Goal: Task Accomplishment & Management: Manage account settings

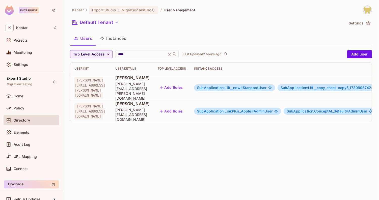
click at [145, 124] on div "Kantar / Export Studio : MigrationTesting / User Management Default Tenant Sett…" at bounding box center [221, 100] width 316 height 200
click at [144, 55] on input "****" at bounding box center [141, 54] width 48 height 5
click at [155, 41] on div "Users Instances" at bounding box center [221, 38] width 302 height 13
click at [239, 109] on span "SubApplication:LinkPlus_Apple #" at bounding box center [225, 111] width 57 height 4
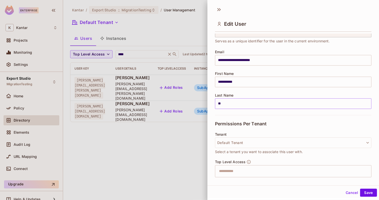
scroll to position [170, 0]
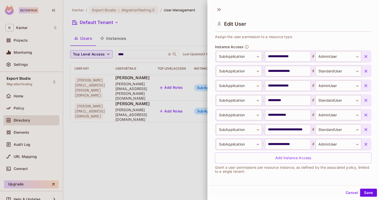
click at [296, 39] on div "Top Level Access ​ Assign the user permission to a resource type" at bounding box center [293, 27] width 157 height 24
click at [365, 84] on icon "button" at bounding box center [366, 85] width 3 height 3
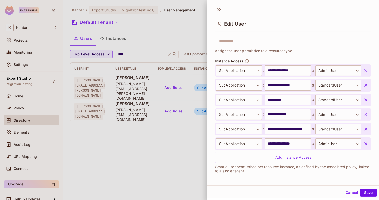
scroll to position [156, 0]
click at [365, 85] on icon "button" at bounding box center [366, 85] width 5 height 5
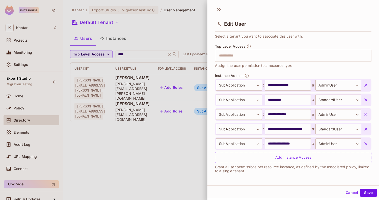
scroll to position [141, 0]
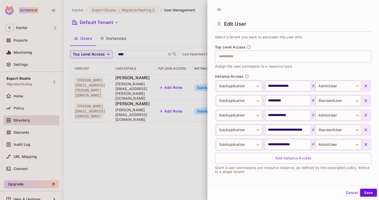
click at [365, 85] on icon "button" at bounding box center [366, 86] width 5 height 5
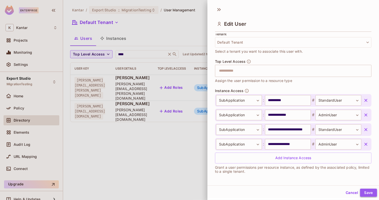
click at [364, 190] on button "Save" at bounding box center [368, 193] width 17 height 8
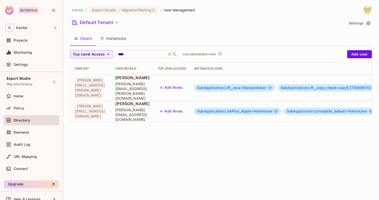
click at [185, 107] on button "Add Roles" at bounding box center [171, 111] width 27 height 8
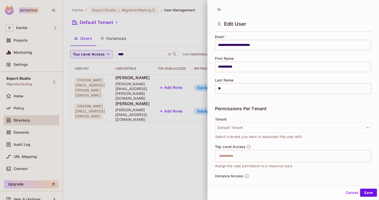
scroll to position [47, 0]
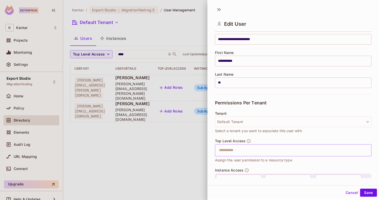
click at [236, 146] on input "text" at bounding box center [289, 150] width 146 height 10
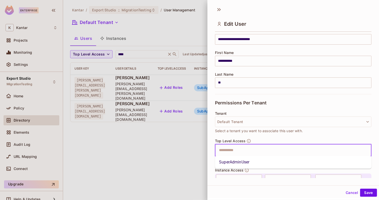
click at [239, 163] on li "SuperAdminUser" at bounding box center [293, 162] width 157 height 9
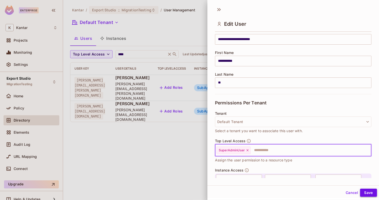
click at [363, 194] on button "Save" at bounding box center [368, 193] width 17 height 8
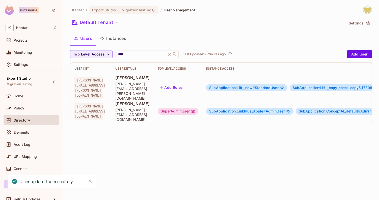
click at [198, 108] on div "SuperAdminUser" at bounding box center [178, 111] width 40 height 7
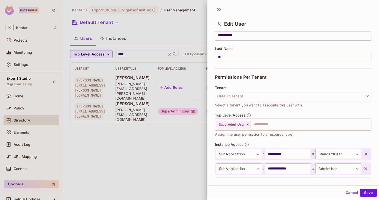
scroll to position [77, 0]
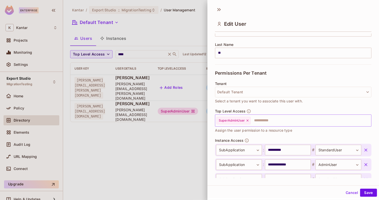
click at [248, 120] on icon at bounding box center [248, 121] width 4 height 4
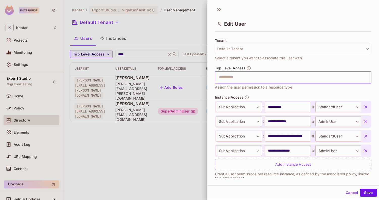
scroll to position [127, 0]
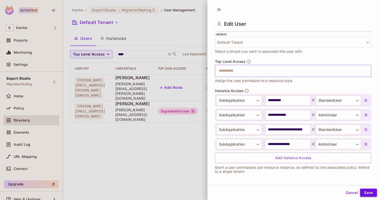
click at [365, 191] on button "Save" at bounding box center [368, 193] width 17 height 8
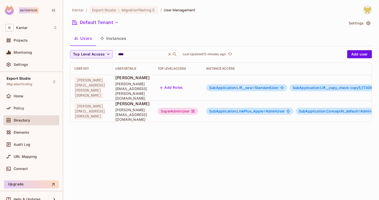
click at [219, 37] on div "Users Instances" at bounding box center [221, 38] width 302 height 13
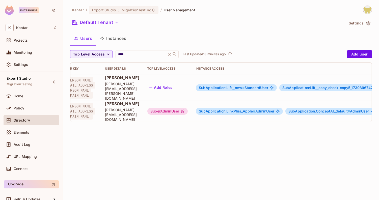
scroll to position [0, 10]
click at [27, 141] on div "Audit Log" at bounding box center [32, 145] width 56 height 10
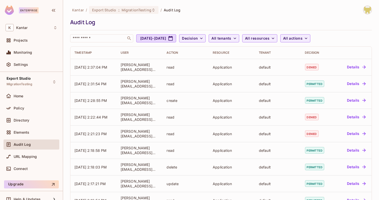
click at [158, 24] on div "Audit Log" at bounding box center [219, 22] width 299 height 8
click at [20, 131] on span "Elements" at bounding box center [22, 133] width 16 height 4
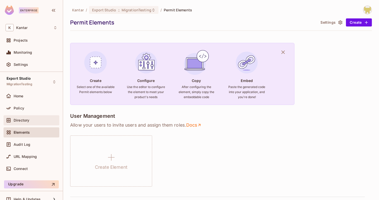
click at [28, 119] on span "Directory" at bounding box center [22, 120] width 16 height 4
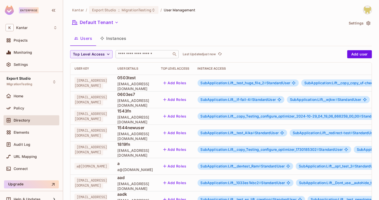
click at [139, 55] on input "text" at bounding box center [143, 54] width 53 height 5
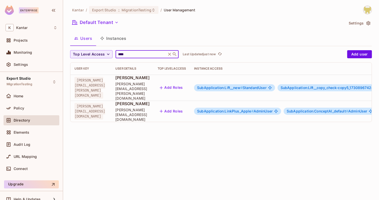
click at [161, 38] on div "Users Instances" at bounding box center [221, 38] width 302 height 13
click at [242, 109] on span "SubApplication:LinkPlus_Apple #" at bounding box center [225, 111] width 57 height 4
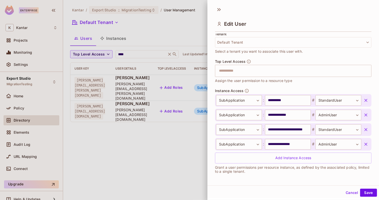
scroll to position [126, 0]
click at [220, 11] on icon at bounding box center [219, 10] width 8 height 8
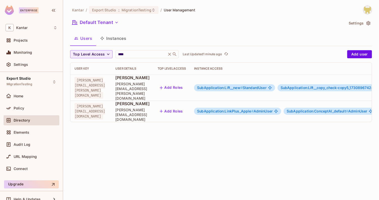
click at [151, 59] on div "Top Level Access **** ​ Last Updated 1 minute ago Add user User Key User Detail…" at bounding box center [221, 86] width 302 height 72
click at [150, 57] on div "**** ​" at bounding box center [147, 54] width 63 height 8
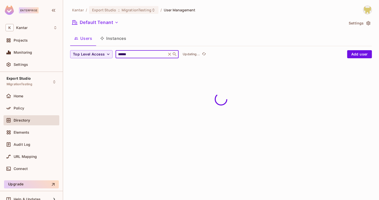
type input "******"
click at [157, 47] on div "Kantar / Export Studio : MigrationTesting / User Management Default Tenant Sett…" at bounding box center [221, 36] width 302 height 61
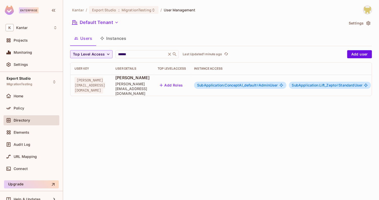
click at [241, 83] on span "SubApplication:ConceptAI_default #" at bounding box center [228, 85] width 62 height 4
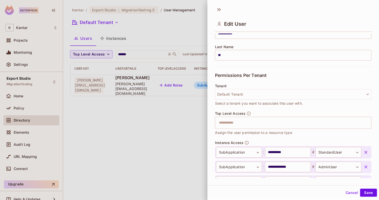
scroll to position [127, 0]
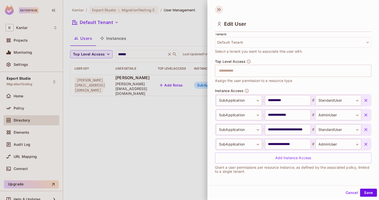
click at [221, 11] on icon at bounding box center [219, 10] width 8 height 8
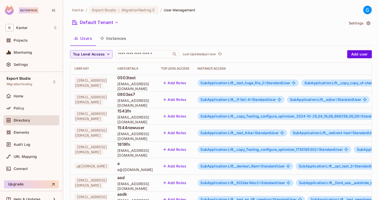
click at [131, 54] on input "text" at bounding box center [143, 54] width 53 height 5
type input "****"
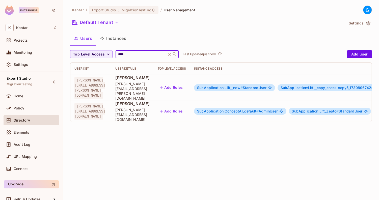
click at [258, 109] on span "SubApplication:ConceptAI_default #" at bounding box center [228, 111] width 62 height 4
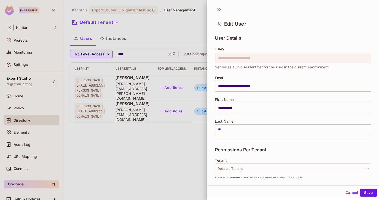
scroll to position [127, 0]
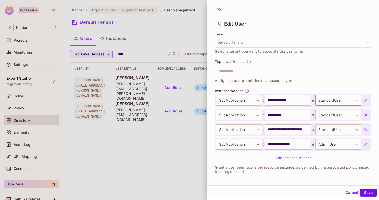
click at [324, 99] on body "**********" at bounding box center [189, 100] width 379 height 200
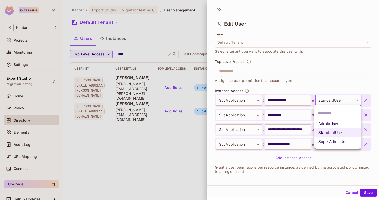
click at [327, 124] on li "AdminUser" at bounding box center [338, 123] width 46 height 9
type input "*********"
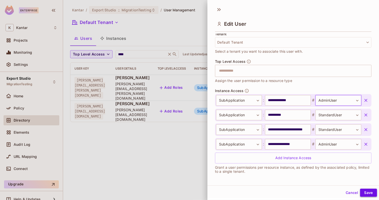
click at [367, 192] on button "Save" at bounding box center [368, 193] width 17 height 8
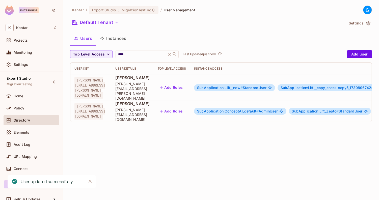
click at [270, 42] on div "Users Instances" at bounding box center [221, 38] width 302 height 13
click at [44, 146] on div "Audit Log" at bounding box center [32, 145] width 52 height 6
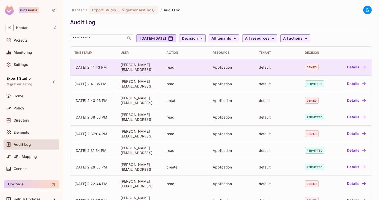
click at [350, 71] on td "Details" at bounding box center [353, 67] width 37 height 17
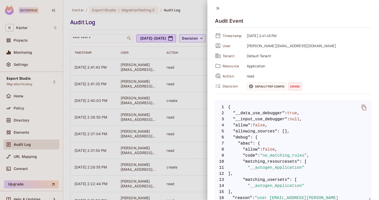
click at [219, 9] on icon at bounding box center [218, 9] width 6 height 6
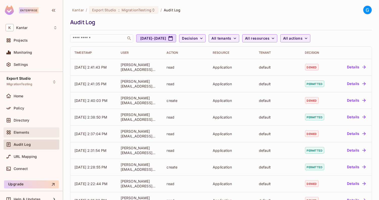
click at [39, 134] on div "Elements" at bounding box center [32, 133] width 52 height 6
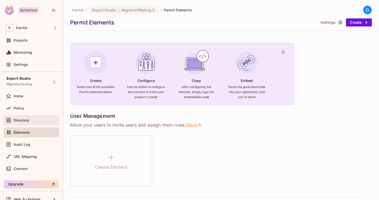
click at [27, 124] on div "Directory" at bounding box center [32, 120] width 56 height 10
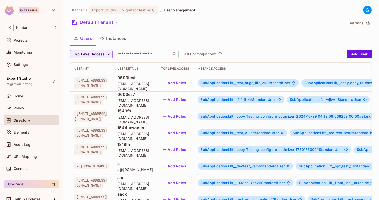
click at [159, 57] on input "text" at bounding box center [143, 54] width 53 height 5
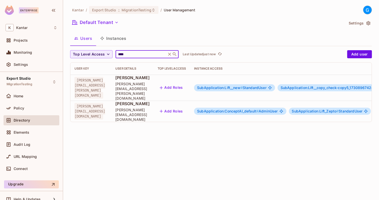
type input "****"
click at [180, 45] on div "Users Instances" at bounding box center [221, 39] width 302 height 14
click at [185, 107] on button "Add Roles" at bounding box center [171, 111] width 27 height 8
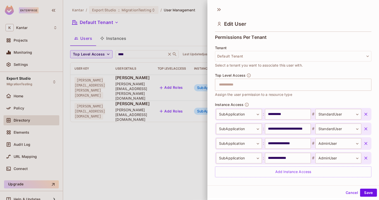
scroll to position [127, 0]
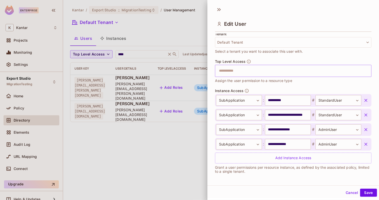
click at [258, 66] on input "text" at bounding box center [289, 71] width 146 height 10
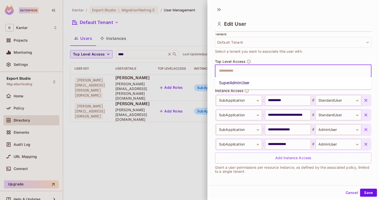
click at [259, 80] on li "SuperAdminUser" at bounding box center [293, 83] width 157 height 9
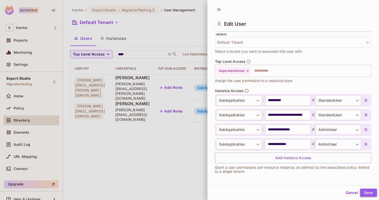
click at [369, 192] on button "Save" at bounding box center [368, 193] width 17 height 8
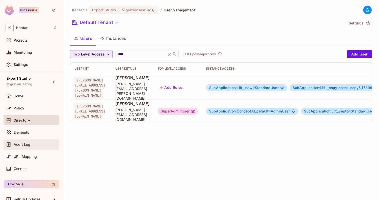
click at [26, 146] on div "Audit Log" at bounding box center [32, 145] width 52 height 6
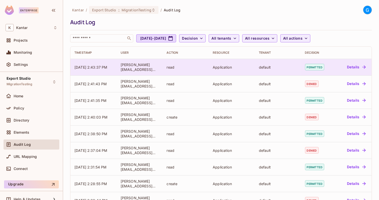
click at [351, 67] on button "Details" at bounding box center [356, 67] width 23 height 8
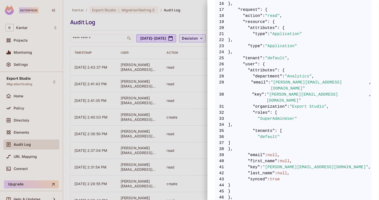
scroll to position [219, 0]
click at [275, 115] on span ""SuperAdminUser"" at bounding box center [277, 118] width 39 height 6
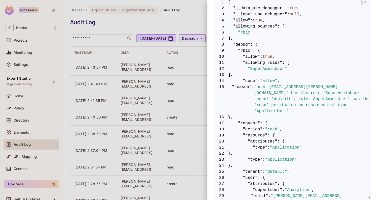
scroll to position [106, 0]
click at [322, 156] on span "23 "type" : "Application"" at bounding box center [293, 159] width 157 height 6
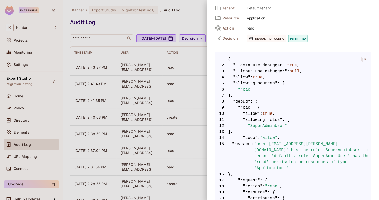
scroll to position [0, 0]
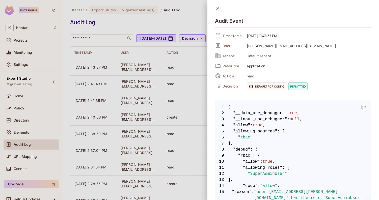
click at [218, 9] on icon at bounding box center [217, 8] width 3 height 3
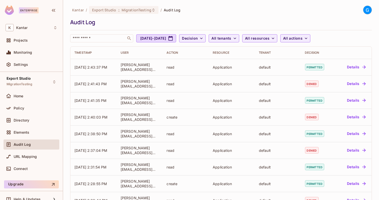
click at [202, 22] on div "Audit Log" at bounding box center [219, 22] width 299 height 8
click at [38, 67] on div "Settings" at bounding box center [32, 65] width 52 height 6
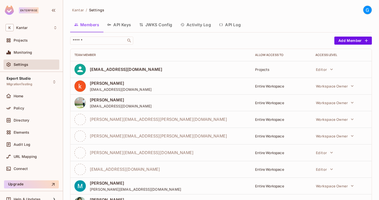
click at [231, 24] on button "API Log" at bounding box center [230, 24] width 30 height 13
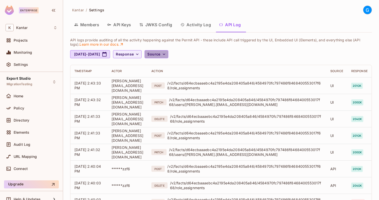
click at [167, 55] on icon "button" at bounding box center [164, 54] width 5 height 5
click at [187, 65] on span "API logs" at bounding box center [183, 65] width 21 height 5
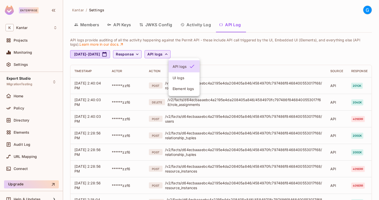
click at [214, 55] on div at bounding box center [189, 100] width 379 height 200
click at [134, 55] on span "Response" at bounding box center [125, 54] width 18 height 6
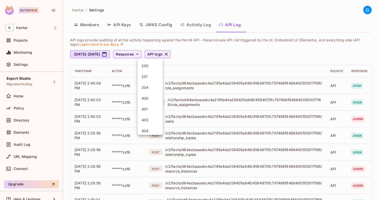
click at [190, 56] on div at bounding box center [189, 100] width 379 height 200
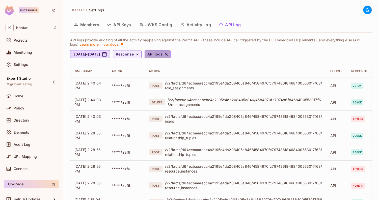
click at [168, 53] on icon "button" at bounding box center [166, 54] width 3 height 3
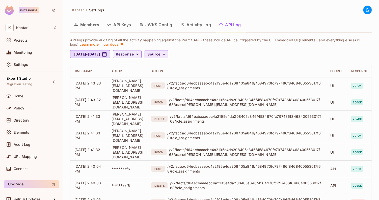
click at [244, 63] on div "API logs provide auditing of all the activity happening against the Permit API …" at bounding box center [221, 191] width 302 height 308
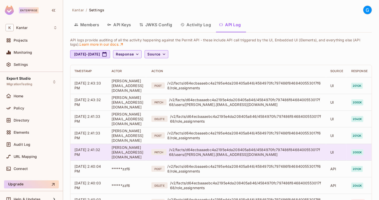
click at [242, 158] on td "PATCH /v2/facts/d64ecbaaaebc4a2195e4da208405a846/4584970fc797486f8468400553017f…" at bounding box center [236, 152] width 179 height 17
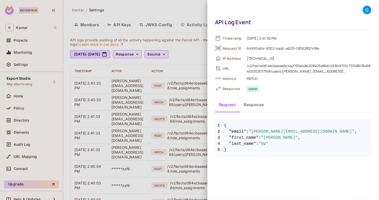
click at [182, 67] on div at bounding box center [189, 100] width 379 height 200
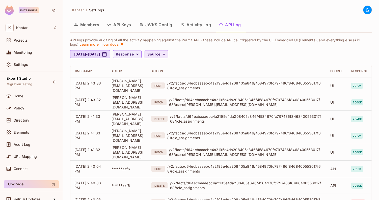
click at [221, 65] on th "Action" at bounding box center [236, 71] width 179 height 12
click at [26, 123] on div "Directory" at bounding box center [32, 120] width 56 height 10
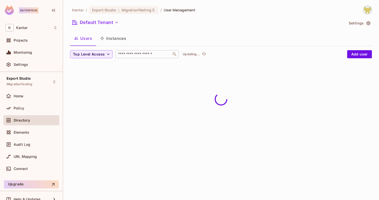
click at [132, 53] on input "text" at bounding box center [143, 54] width 53 height 5
type input "****"
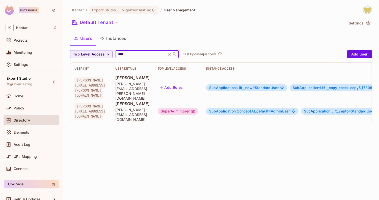
click at [153, 40] on div "Users Instances" at bounding box center [221, 38] width 302 height 13
click at [198, 108] on div "SuperAdminUser" at bounding box center [178, 111] width 40 height 7
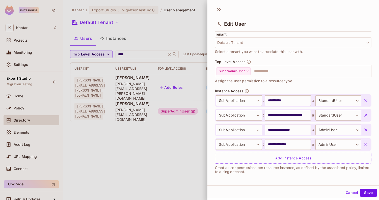
scroll to position [127, 0]
click at [248, 71] on icon at bounding box center [248, 71] width 2 height 2
click at [365, 194] on button "Save" at bounding box center [368, 193] width 17 height 8
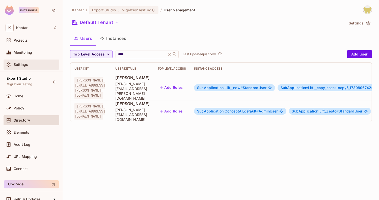
click at [27, 66] on span "Settings" at bounding box center [21, 65] width 14 height 4
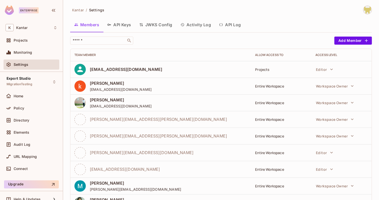
click at [200, 28] on button "Activity Log" at bounding box center [196, 24] width 39 height 13
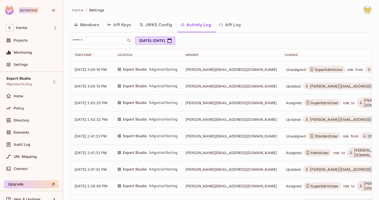
click at [236, 22] on button "API Log" at bounding box center [230, 24] width 30 height 13
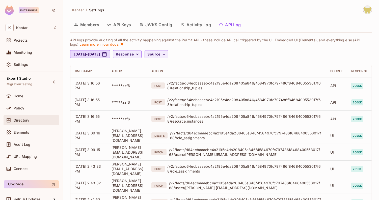
click at [33, 123] on div "Directory" at bounding box center [32, 120] width 52 height 6
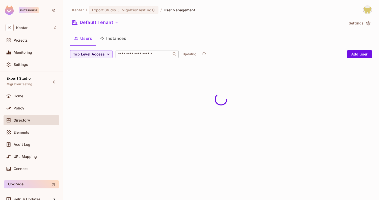
click at [123, 55] on input "text" at bounding box center [143, 54] width 53 height 5
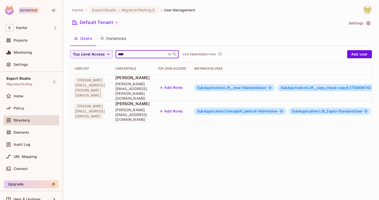
click at [164, 33] on div "Users Instances" at bounding box center [221, 38] width 302 height 13
click at [146, 56] on input "****" at bounding box center [141, 54] width 48 height 5
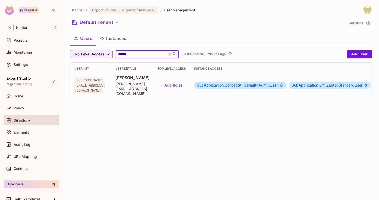
click at [258, 83] on span "SubApplication:ConceptAI_default #" at bounding box center [228, 85] width 62 height 4
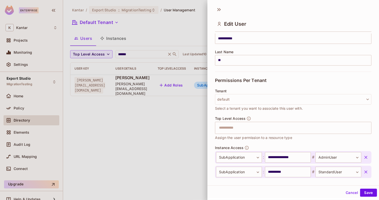
scroll to position [141, 0]
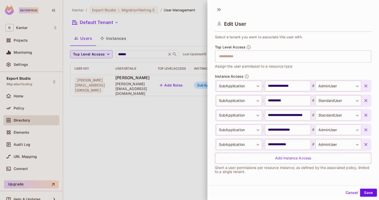
click at [367, 85] on icon "button" at bounding box center [366, 86] width 3 height 3
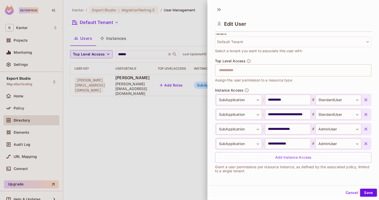
scroll to position [127, 0]
click at [367, 192] on button "Save" at bounding box center [368, 193] width 17 height 8
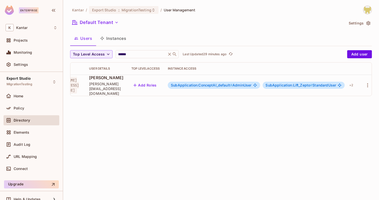
scroll to position [0, 0]
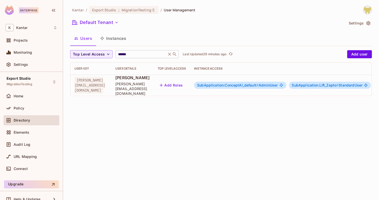
click at [142, 56] on input "******" at bounding box center [141, 54] width 48 height 5
click at [166, 43] on div "Users Instances" at bounding box center [221, 38] width 302 height 13
click at [135, 55] on input "******" at bounding box center [141, 54] width 48 height 5
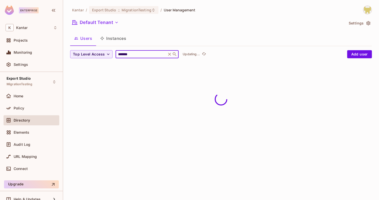
type input "*******"
click at [166, 38] on div "Users Instances" at bounding box center [221, 38] width 302 height 13
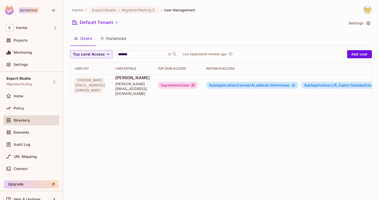
click at [198, 83] on div "SuperAdminUser" at bounding box center [178, 85] width 40 height 7
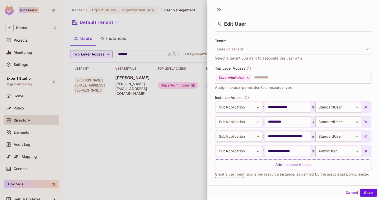
scroll to position [127, 0]
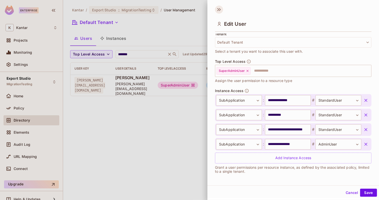
click at [221, 11] on icon at bounding box center [219, 10] width 8 height 8
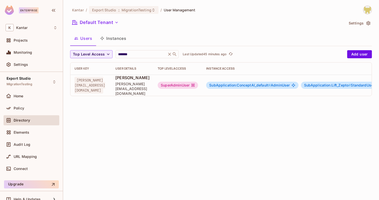
click at [198, 83] on div "SuperAdminUser" at bounding box center [178, 85] width 40 height 7
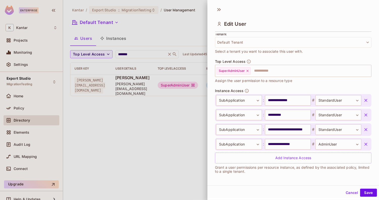
scroll to position [1, 0]
click at [249, 72] on div "SuperAdminUser" at bounding box center [234, 71] width 34 height 8
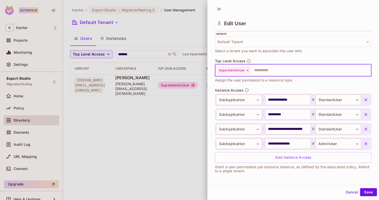
click at [248, 71] on icon at bounding box center [248, 71] width 4 height 4
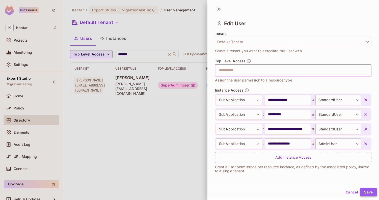
click at [365, 189] on button "Save" at bounding box center [368, 192] width 17 height 8
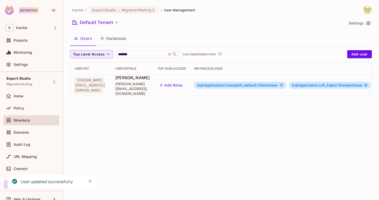
click at [282, 37] on div "Users Instances" at bounding box center [221, 38] width 302 height 13
click at [241, 84] on span "SubApplication:ConceptAI_default #" at bounding box center [228, 85] width 62 height 4
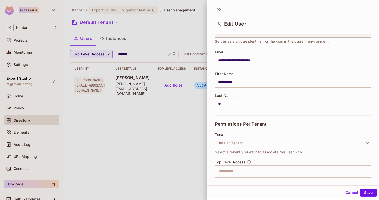
scroll to position [127, 0]
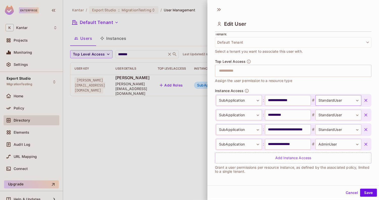
click at [325, 103] on body "**********" at bounding box center [189, 100] width 379 height 200
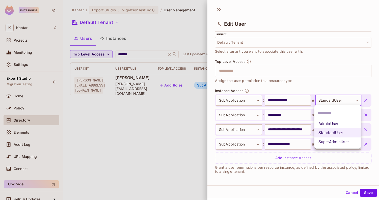
click at [321, 85] on div at bounding box center [189, 100] width 379 height 200
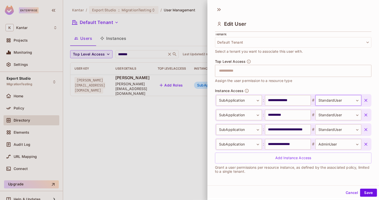
click at [329, 96] on body "**********" at bounding box center [189, 100] width 379 height 200
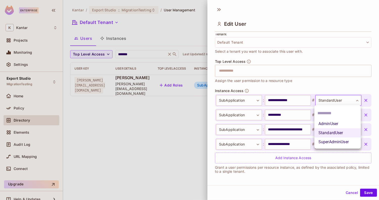
click at [220, 8] on div at bounding box center [189, 100] width 379 height 200
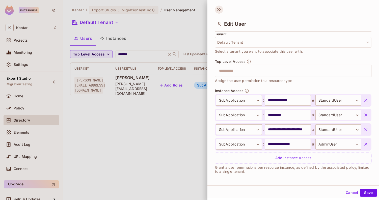
click at [219, 8] on icon at bounding box center [219, 10] width 8 height 8
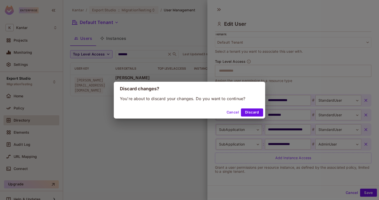
click at [251, 108] on div "Cancel Discard" at bounding box center [190, 113] width 152 height 12
click at [251, 112] on button "Discard" at bounding box center [252, 113] width 22 height 8
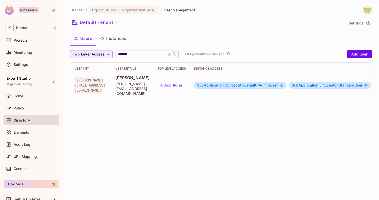
click at [133, 55] on input "*******" at bounding box center [141, 54] width 48 height 5
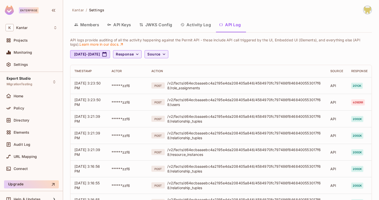
click at [188, 25] on button "Activity Log" at bounding box center [196, 24] width 39 height 13
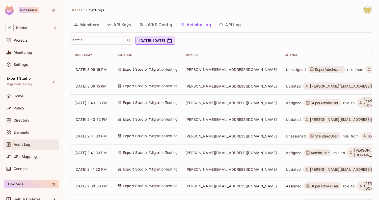
click at [26, 147] on div "Audit Log" at bounding box center [32, 145] width 52 height 6
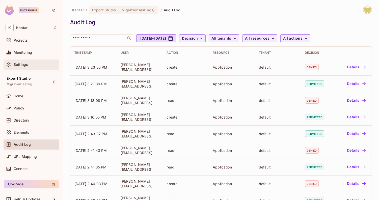
click at [29, 64] on div "Settings" at bounding box center [36, 65] width 44 height 4
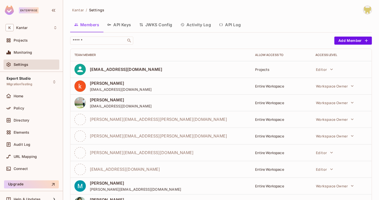
click at [245, 21] on button "API Log" at bounding box center [230, 24] width 30 height 13
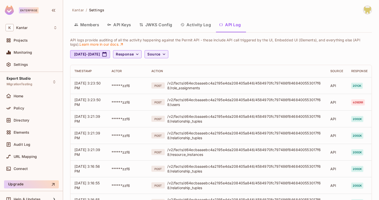
click at [215, 54] on div "Aug 12, 2025 - Sep 12, 2025 Response Source" at bounding box center [221, 54] width 302 height 8
click at [197, 24] on button "Activity Log" at bounding box center [196, 24] width 39 height 13
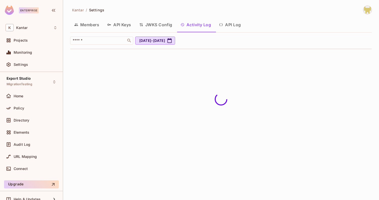
click at [232, 26] on button "API Log" at bounding box center [230, 24] width 30 height 13
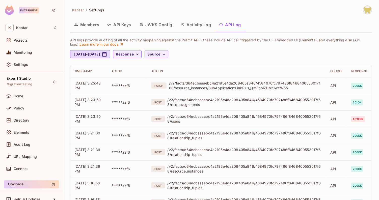
click at [214, 6] on div "Kantar / Settings" at bounding box center [221, 10] width 302 height 9
click at [160, 54] on span "Source" at bounding box center [153, 54] width 13 height 6
click at [157, 47] on div at bounding box center [189, 100] width 379 height 200
click at [134, 55] on span "Response" at bounding box center [125, 54] width 18 height 6
click at [242, 49] on div at bounding box center [189, 100] width 379 height 200
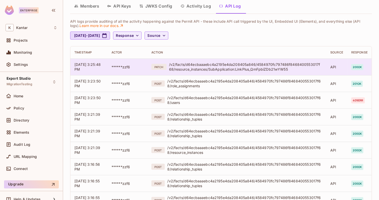
scroll to position [18, 0]
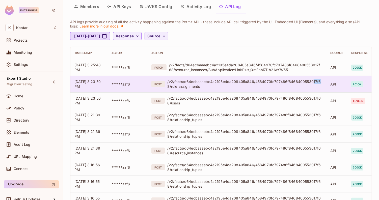
drag, startPoint x: 195, startPoint y: 85, endPoint x: 187, endPoint y: 85, distance: 7.6
click at [187, 85] on div "/v2/facts/d64ecbaaaebc4a2195e4da208405a846/4584970fc797486f8468400553017f68/rol…" at bounding box center [244, 84] width 155 height 10
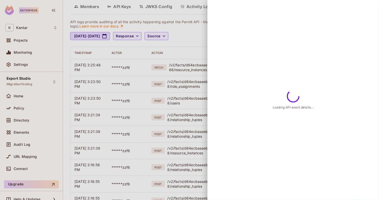
click at [187, 87] on div at bounding box center [189, 100] width 379 height 200
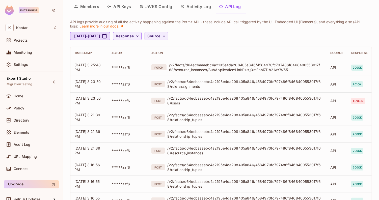
click at [187, 87] on div "/v2/facts/d64ecbaaaebc4a2195e4da208405a846/4584970fc797486f8468400553017f68/rol…" at bounding box center [244, 84] width 155 height 10
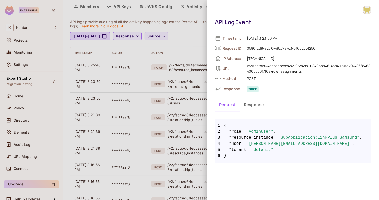
click at [192, 72] on div at bounding box center [189, 100] width 379 height 200
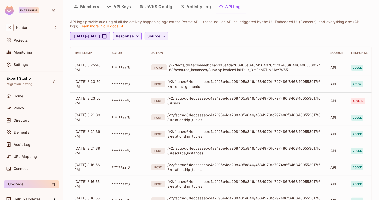
click at [227, 48] on th "Action" at bounding box center [236, 53] width 179 height 12
click at [46, 143] on div "Audit Log" at bounding box center [36, 145] width 44 height 4
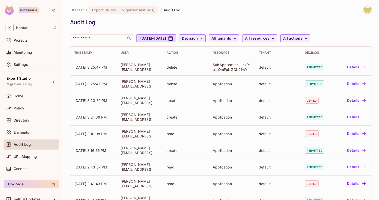
click at [207, 11] on div "Kantar / Export Studio : MigrationTesting / Audit Log" at bounding box center [221, 10] width 302 height 9
click at [193, 7] on div "Kantar / Export Studio : MigrationTesting / Audit Log" at bounding box center [221, 10] width 302 height 9
click at [38, 67] on div "Settings" at bounding box center [32, 65] width 56 height 10
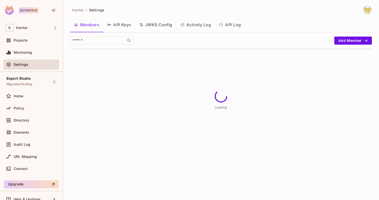
click at [229, 27] on button "API Log" at bounding box center [230, 24] width 30 height 13
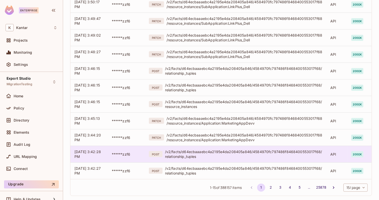
scroll to position [143, 0]
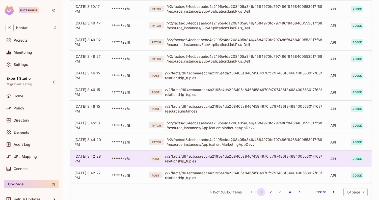
click at [219, 146] on div "/v2/facts/d64ecbaaaebc4a2195e4da208405a846/4584970fc797486f8468400553017f68/res…" at bounding box center [245, 142] width 156 height 10
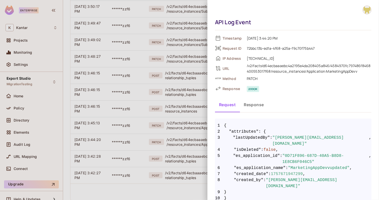
click at [253, 104] on button "Response" at bounding box center [254, 104] width 28 height 13
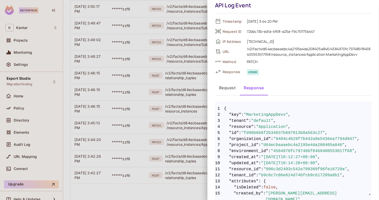
scroll to position [0, 0]
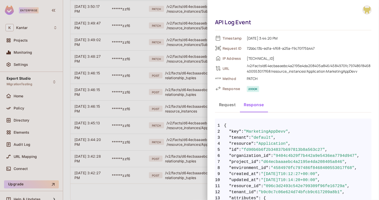
click at [229, 109] on button "Request" at bounding box center [227, 104] width 25 height 13
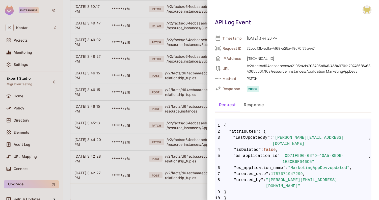
click at [194, 105] on div at bounding box center [189, 100] width 379 height 200
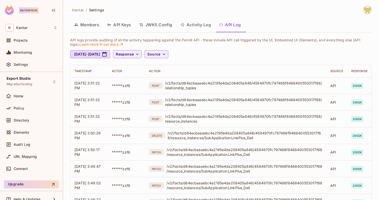
click at [244, 5] on div "Kantar / Settings Members API Keys JWKS Config Activity Log API Log API logs pr…" at bounding box center [221, 100] width 316 height 200
click at [34, 144] on div "Audit Log" at bounding box center [36, 145] width 44 height 4
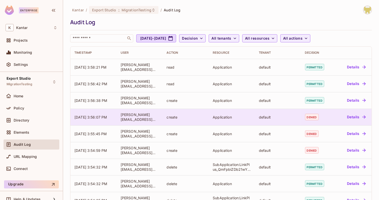
click at [335, 117] on td "Details" at bounding box center [353, 117] width 37 height 17
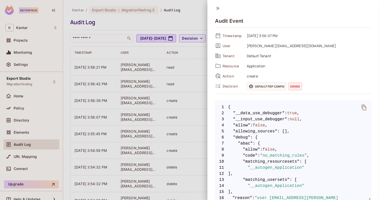
click at [218, 8] on icon at bounding box center [217, 8] width 3 height 3
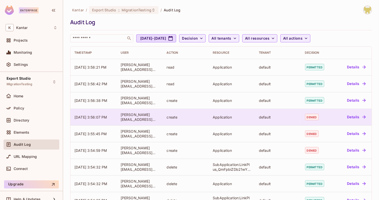
click at [350, 117] on button "Details" at bounding box center [356, 117] width 23 height 8
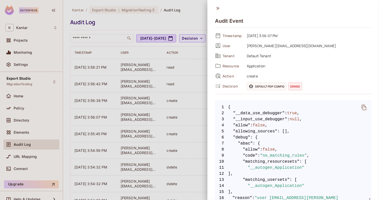
click at [193, 27] on div at bounding box center [189, 100] width 379 height 200
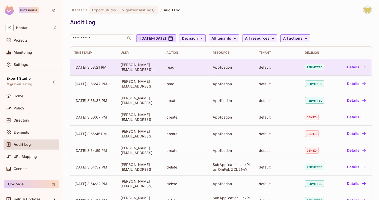
click at [322, 69] on span "permitted" at bounding box center [314, 67] width 19 height 7
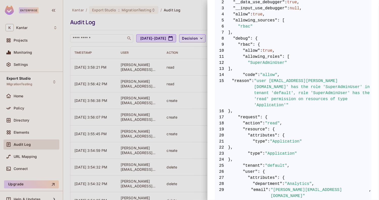
scroll to position [221, 0]
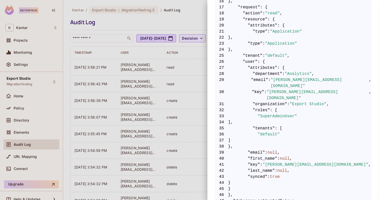
click at [274, 113] on span ""SuperAdminUser"" at bounding box center [277, 116] width 39 height 6
click at [184, 124] on div at bounding box center [189, 100] width 379 height 200
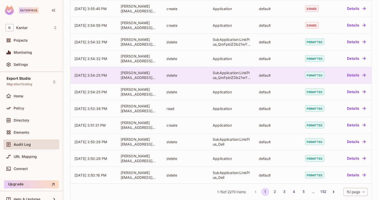
scroll to position [132, 0]
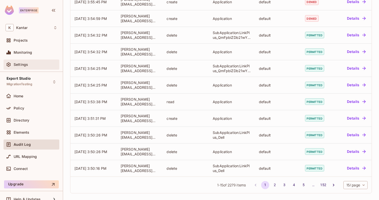
click at [47, 67] on div "Settings" at bounding box center [32, 65] width 52 height 6
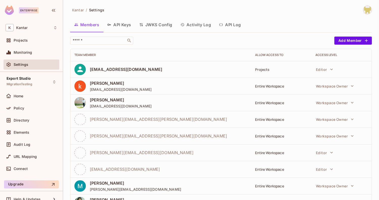
click at [236, 26] on button "API Log" at bounding box center [230, 24] width 30 height 13
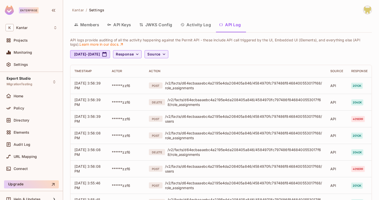
click at [268, 66] on th "Action" at bounding box center [236, 71] width 182 height 12
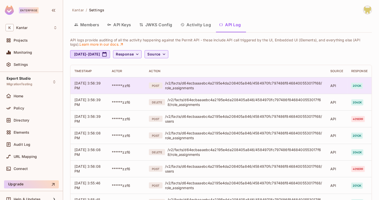
click at [187, 87] on div "/v2/facts/d64ecbaaaebc4a2195e4da208405a846/4584970fc797486f8468400553017f68/rol…" at bounding box center [243, 86] width 157 height 10
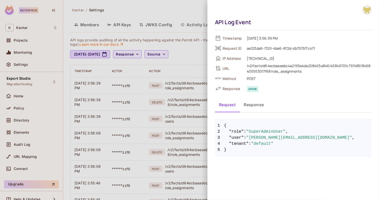
click at [256, 106] on button "Response" at bounding box center [254, 104] width 28 height 13
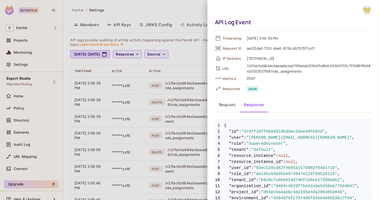
click at [230, 108] on button "Request" at bounding box center [227, 104] width 25 height 13
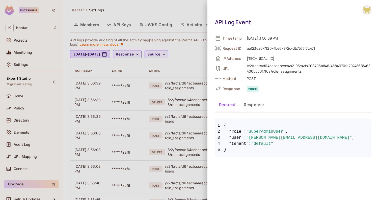
click at [259, 110] on button "Response" at bounding box center [254, 104] width 28 height 13
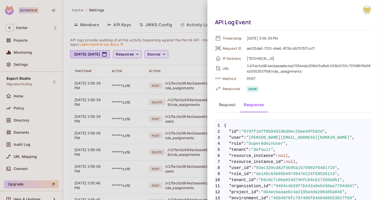
click at [229, 106] on button "Request" at bounding box center [227, 104] width 25 height 13
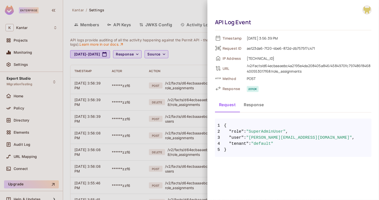
click at [251, 108] on button "Response" at bounding box center [254, 104] width 28 height 13
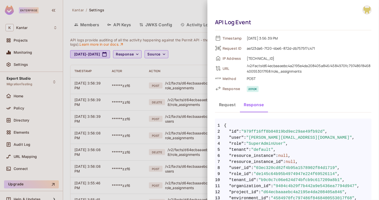
click at [233, 106] on button "Request" at bounding box center [227, 104] width 25 height 13
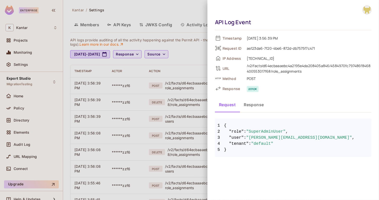
click at [246, 104] on button "Response" at bounding box center [254, 104] width 28 height 13
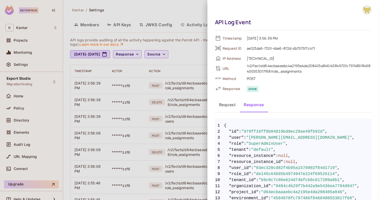
click at [228, 104] on button "Request" at bounding box center [227, 104] width 25 height 13
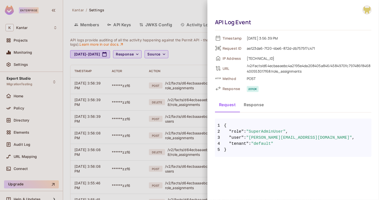
click at [248, 103] on button "Response" at bounding box center [254, 104] width 28 height 13
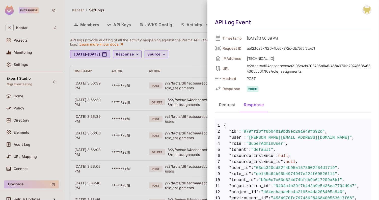
click at [236, 104] on button "Request" at bounding box center [227, 104] width 25 height 13
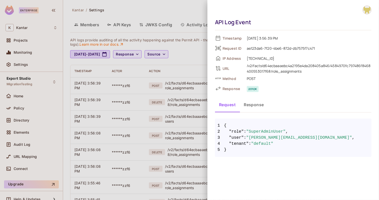
click at [255, 159] on div "API Log Event Timestamp 09/12/2025 3:56:39 PM Request ID ae123da6-7f20-4be6-872…" at bounding box center [294, 81] width 172 height 162
click at [255, 107] on button "Response" at bounding box center [254, 104] width 28 height 13
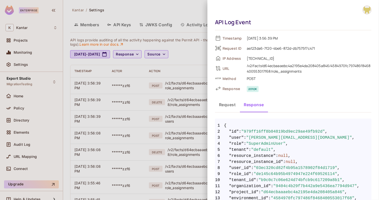
click at [234, 105] on button "Request" at bounding box center [227, 104] width 25 height 13
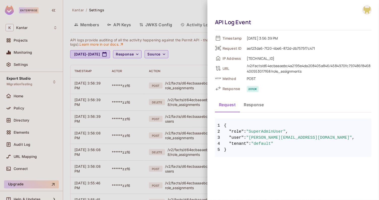
click at [196, 118] on div at bounding box center [189, 100] width 379 height 200
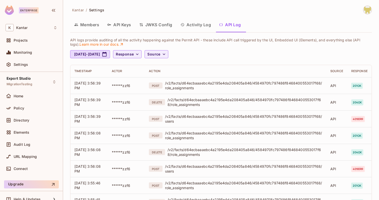
click at [268, 19] on div "Members API Keys JWKS Config Activity Log API Log" at bounding box center [221, 24] width 302 height 13
click at [177, 13] on div "Kantar / Settings" at bounding box center [221, 10] width 302 height 9
click at [228, 48] on div "API logs provide auditing of all the activity happening against the Permit API …" at bounding box center [221, 48] width 302 height 20
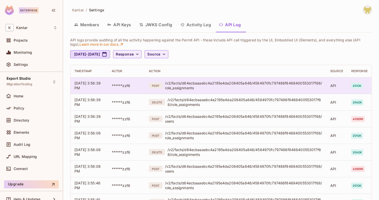
click at [224, 81] on div "/v2/facts/d64ecbaaaebc4a2195e4da208405a846/4584970fc797486f8468400553017f68/rol…" at bounding box center [243, 86] width 157 height 10
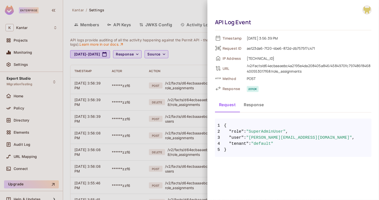
click at [249, 107] on button "Response" at bounding box center [254, 104] width 28 height 13
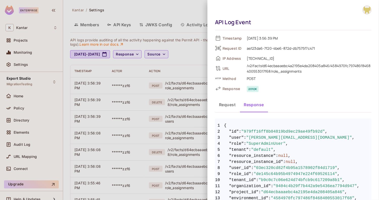
scroll to position [21, 0]
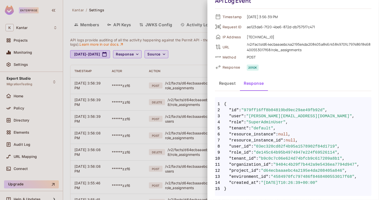
click at [202, 91] on div at bounding box center [189, 100] width 379 height 200
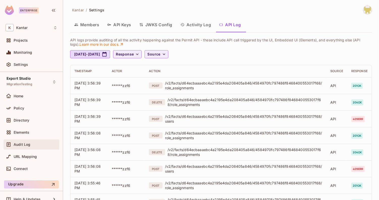
click at [29, 147] on div "Audit Log" at bounding box center [32, 145] width 56 height 10
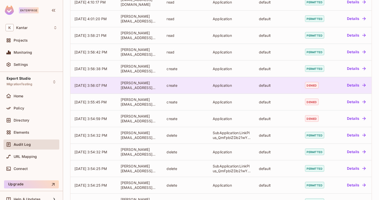
scroll to position [66, 0]
click at [258, 84] on td "default" at bounding box center [278, 85] width 46 height 17
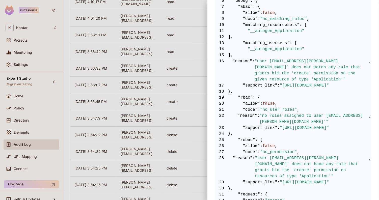
scroll to position [136, 0]
click at [276, 110] on span ""no_user_roles"" at bounding box center [278, 110] width 37 height 6
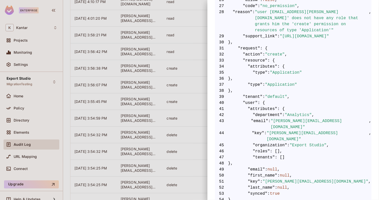
scroll to position [282, 0]
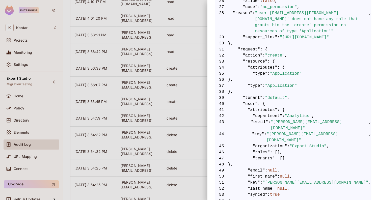
click at [170, 117] on div at bounding box center [189, 100] width 379 height 200
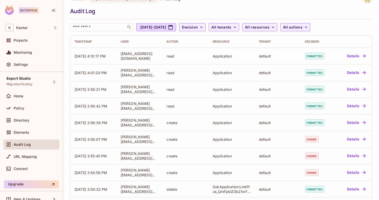
scroll to position [0, 0]
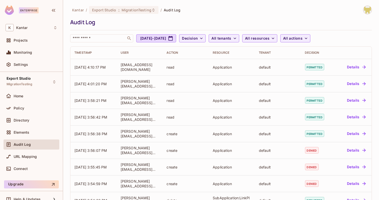
click at [239, 7] on div "Kantar / Export Studio : MigrationTesting / Audit Log" at bounding box center [221, 10] width 302 height 9
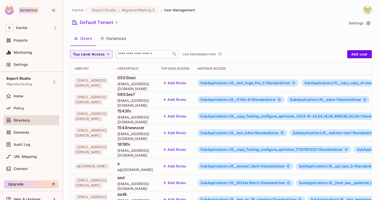
click at [141, 53] on input "text" at bounding box center [143, 54] width 53 height 5
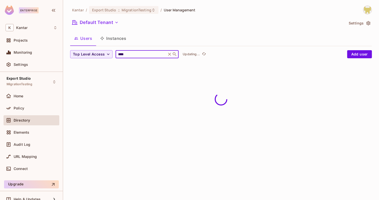
type input "****"
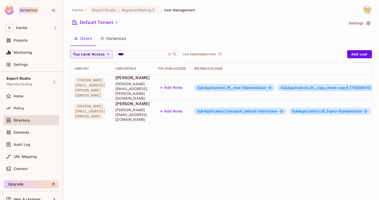
click at [173, 145] on div "Kantar / Export Studio : MigrationTesting / User Management Default Tenant Sett…" at bounding box center [221, 100] width 316 height 200
click at [241, 109] on span "SubApplication:ConceptAI_default #" at bounding box center [228, 111] width 62 height 4
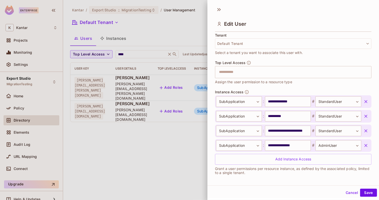
scroll to position [126, 0]
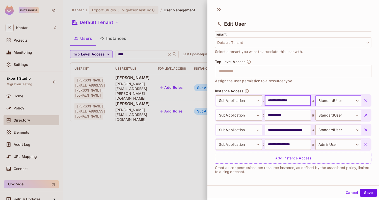
drag, startPoint x: 285, startPoint y: 99, endPoint x: 315, endPoint y: 99, distance: 30.8
click at [315, 99] on div "**********" at bounding box center [288, 100] width 145 height 11
type input "**********"
click at [324, 97] on body "**********" at bounding box center [189, 100] width 379 height 200
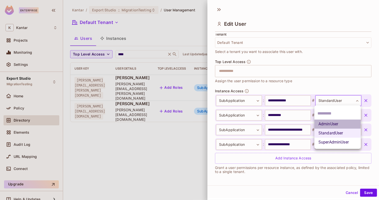
click at [323, 126] on li "AdminUser" at bounding box center [338, 124] width 46 height 9
type input "*********"
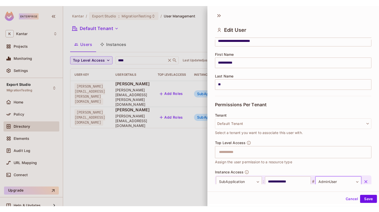
scroll to position [127, 0]
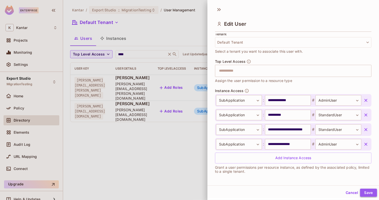
click at [372, 195] on button "Save" at bounding box center [368, 193] width 17 height 8
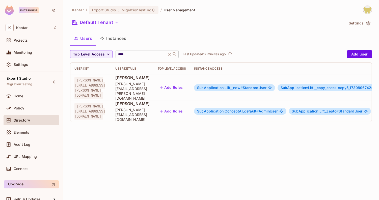
click at [168, 53] on icon at bounding box center [169, 54] width 3 height 3
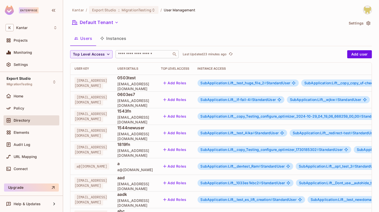
click at [250, 17] on div "Kantar / Export Studio : MigrationTesting / User Management Default Tenant Sett…" at bounding box center [221, 178] width 302 height 345
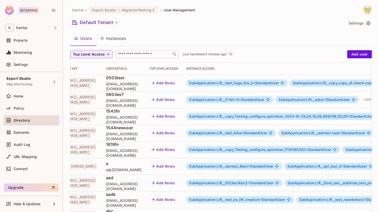
scroll to position [0, 0]
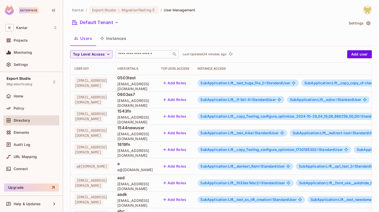
click at [239, 31] on div "Kantar / Export Studio : MigrationTesting / User Management Default Tenant Sett…" at bounding box center [221, 178] width 302 height 345
click at [217, 23] on div "Default Tenant" at bounding box center [207, 23] width 274 height 10
click at [247, 38] on div "Users Instances" at bounding box center [221, 38] width 302 height 13
click at [256, 52] on div "Top Level Access ​ Last Updated 25 minutes ago" at bounding box center [207, 54] width 275 height 8
click at [277, 64] on th "Instance Access" at bounding box center [359, 69] width 330 height 12
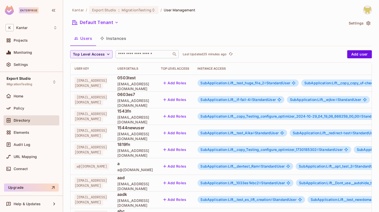
click at [164, 36] on div "Users Instances" at bounding box center [221, 38] width 302 height 13
click at [227, 23] on div "Default Tenant" at bounding box center [207, 23] width 274 height 10
click at [224, 26] on div "Default Tenant" at bounding box center [207, 23] width 274 height 10
click at [209, 41] on div "Users Instances" at bounding box center [221, 38] width 302 height 13
click at [141, 51] on div "​" at bounding box center [147, 54] width 63 height 8
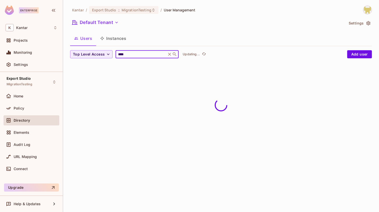
type input "****"
click at [169, 39] on div "Users Instances" at bounding box center [221, 38] width 302 height 13
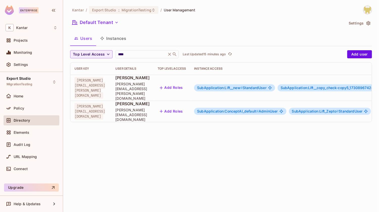
click at [236, 109] on span "SubApplication:ConceptAI_default #" at bounding box center [228, 111] width 62 height 4
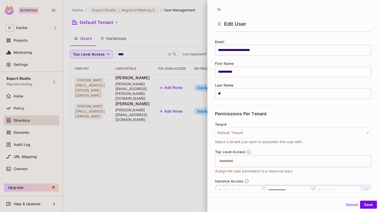
scroll to position [115, 0]
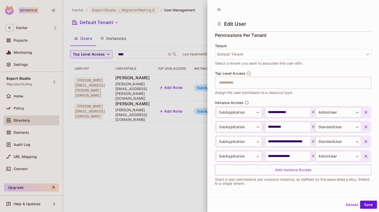
click at [197, 26] on div at bounding box center [189, 106] width 379 height 212
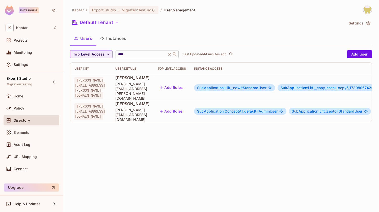
click at [141, 53] on input "****" at bounding box center [141, 54] width 48 height 5
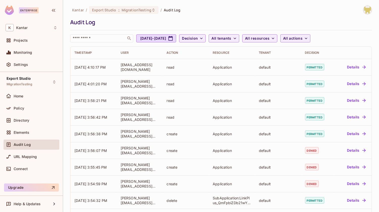
click at [174, 72] on td "read" at bounding box center [186, 67] width 46 height 17
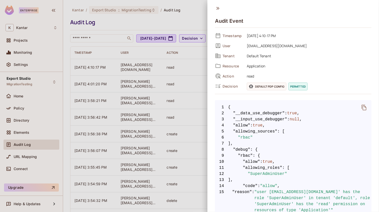
click at [218, 10] on icon at bounding box center [218, 9] width 6 height 6
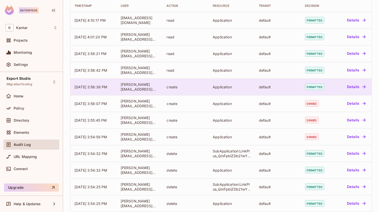
scroll to position [51, 0]
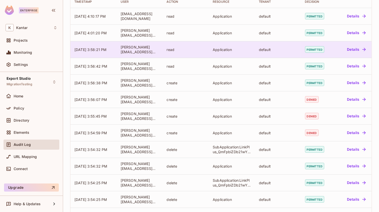
click at [229, 51] on div "Application" at bounding box center [232, 49] width 38 height 5
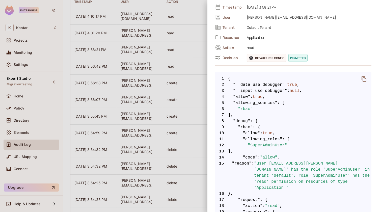
scroll to position [29, 0]
click at [266, 134] on span "true" at bounding box center [268, 133] width 10 height 6
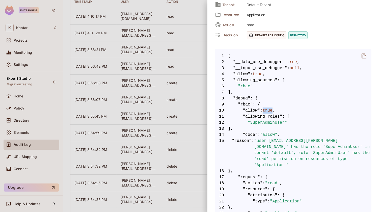
scroll to position [53, 0]
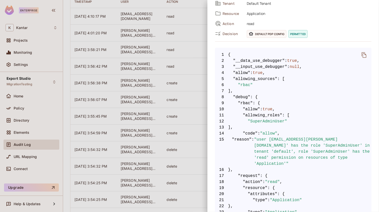
click at [268, 121] on span ""SuperAdminUser"" at bounding box center [267, 121] width 39 height 6
click at [286, 152] on span ""user 'girishankar.vp@kantar.com' has the role 'SuperAdminUser' in tenant 'defa…" at bounding box center [312, 152] width 117 height 30
drag, startPoint x: 297, startPoint y: 144, endPoint x: 349, endPoint y: 147, distance: 52.1
click at [349, 147] on span ""user 'girishankar.vp@kantar.com' has the role 'SuperAdminUser' in tenant 'defa…" at bounding box center [312, 152] width 117 height 30
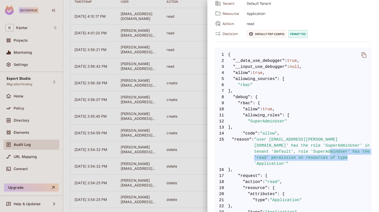
drag, startPoint x: 312, startPoint y: 153, endPoint x: 355, endPoint y: 158, distance: 43.0
click at [355, 158] on span ""user 'girishankar.vp@kantar.com' has the role 'SuperAdminUser' in tenant 'defa…" at bounding box center [312, 152] width 117 height 30
click at [337, 156] on span ""user 'girishankar.vp@kantar.com' has the role 'SuperAdminUser' in tenant 'defa…" at bounding box center [312, 152] width 117 height 30
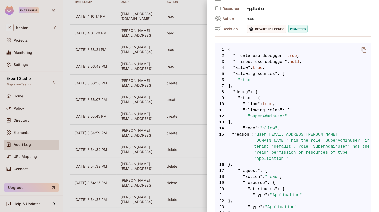
scroll to position [0, 0]
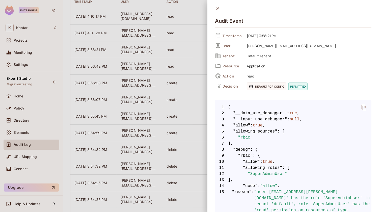
click at [196, 33] on div at bounding box center [189, 106] width 379 height 212
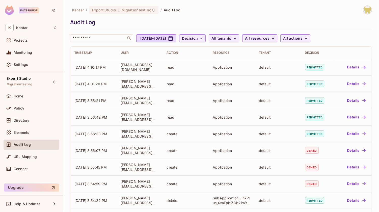
click at [201, 21] on div "Audit Log" at bounding box center [219, 22] width 299 height 8
click at [168, 21] on div "Audit Log" at bounding box center [219, 22] width 299 height 8
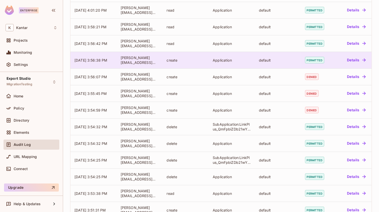
scroll to position [92, 0]
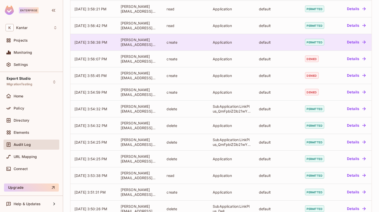
click at [250, 41] on div "Application" at bounding box center [232, 42] width 38 height 5
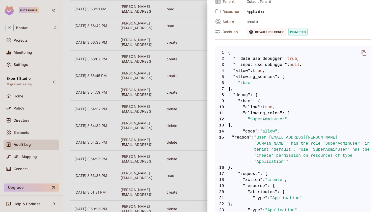
scroll to position [54, 0]
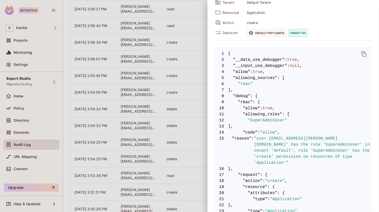
click at [187, 159] on div at bounding box center [189, 106] width 379 height 212
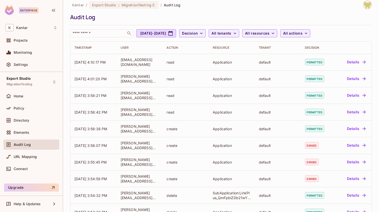
scroll to position [0, 0]
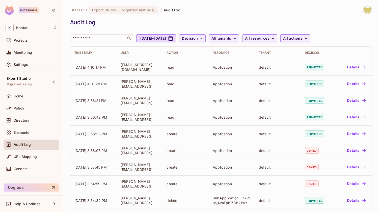
click at [340, 40] on div "​ Aug 12, 2025 - Sep 12, 2025 Decision All tenants All resources All actions" at bounding box center [219, 38] width 299 height 8
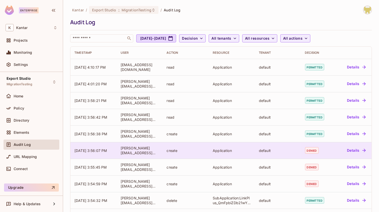
click at [317, 155] on td "denied" at bounding box center [317, 150] width 33 height 17
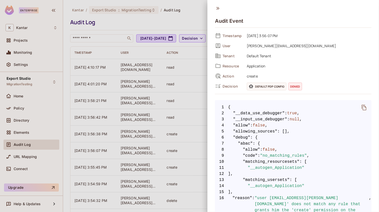
click at [159, 73] on div at bounding box center [189, 106] width 379 height 212
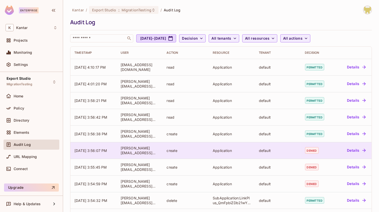
click at [256, 155] on td "default" at bounding box center [278, 150] width 46 height 17
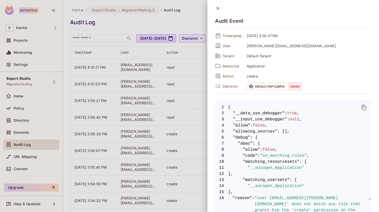
click at [184, 126] on div at bounding box center [189, 106] width 379 height 212
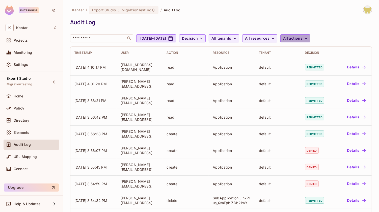
click at [303, 40] on span "All actions" at bounding box center [292, 38] width 19 height 6
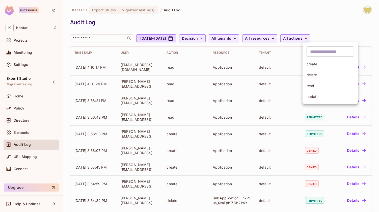
click at [302, 24] on div at bounding box center [189, 106] width 379 height 212
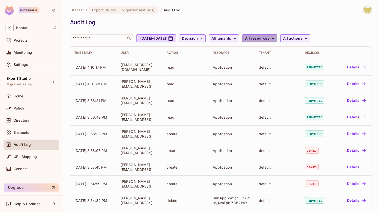
click at [270, 36] on span "All resources" at bounding box center [257, 38] width 24 height 6
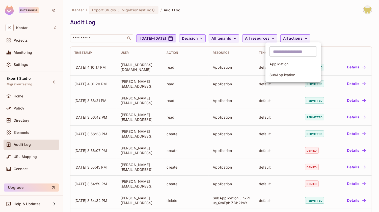
click at [279, 26] on div at bounding box center [189, 106] width 379 height 212
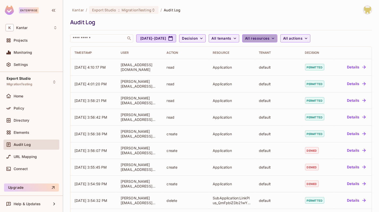
click at [273, 41] on button "All resources" at bounding box center [259, 38] width 35 height 8
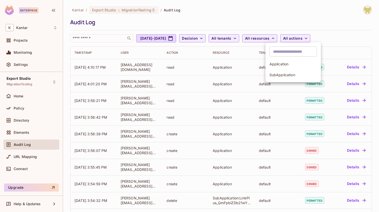
click at [347, 24] on div at bounding box center [189, 106] width 379 height 212
click at [344, 41] on div "​ Aug 12, 2025 - Sep 12, 2025 Decision All tenants All resources All actions" at bounding box center [219, 38] width 299 height 8
click at [217, 17] on div "Kantar / Export Studio : MigrationTesting / Audit Log Audit Log ​ Aug 12, 2025 …" at bounding box center [221, 24] width 302 height 37
click at [249, 11] on div "Kantar / Export Studio : MigrationTesting / Audit Log" at bounding box center [221, 10] width 302 height 9
click at [225, 18] on div "Kantar / Export Studio : MigrationTesting / Audit Log Audit Log ​ Aug 12, 2025 …" at bounding box center [221, 24] width 302 height 37
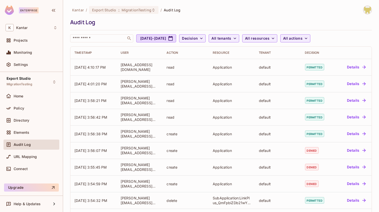
click at [204, 18] on div "Audit Log" at bounding box center [219, 22] width 299 height 8
click at [261, 11] on div "Kantar / Export Studio : MigrationTesting / Audit Log" at bounding box center [221, 10] width 302 height 9
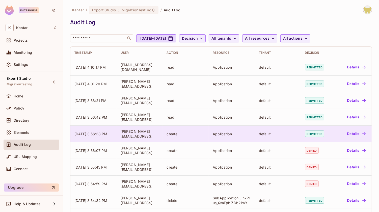
click at [190, 133] on div "create" at bounding box center [186, 134] width 38 height 5
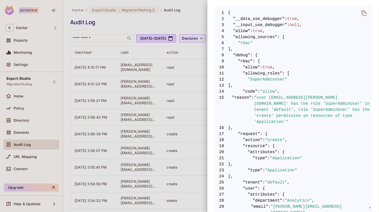
scroll to position [96, 0]
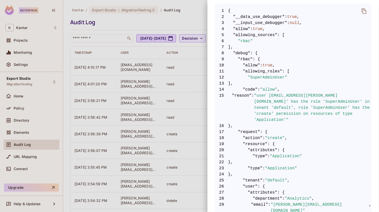
click at [278, 100] on span ""user 'devesh.kumar@kantar.com' has the role 'SuperAdminUser' in tenant 'defaul…" at bounding box center [312, 108] width 117 height 30
click at [263, 129] on span ": {" at bounding box center [263, 132] width 7 height 6
click at [279, 99] on span ""user 'devesh.kumar@kantar.com' has the role 'SuperAdminUser' in tenant 'defaul…" at bounding box center [312, 108] width 117 height 30
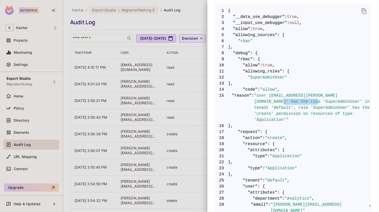
click at [261, 123] on span "16 }," at bounding box center [293, 126] width 157 height 6
click at [173, 126] on div at bounding box center [189, 106] width 379 height 212
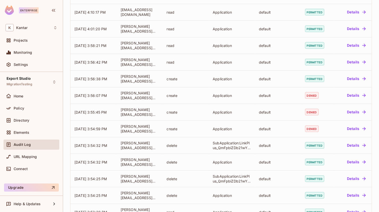
scroll to position [59, 0]
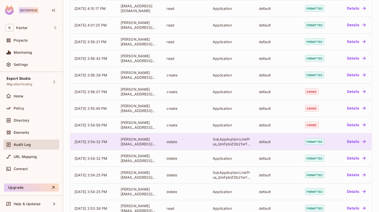
click at [208, 145] on td "delete" at bounding box center [186, 141] width 46 height 17
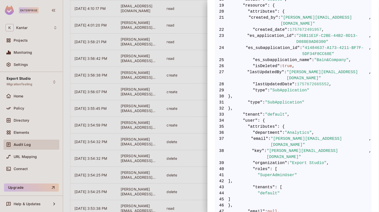
scroll to position [236, 0]
click at [174, 143] on div at bounding box center [189, 106] width 379 height 212
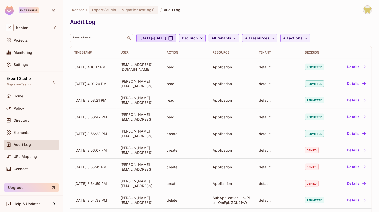
scroll to position [0, 0]
click at [235, 4] on div "Kantar / Export Studio : MigrationTesting / Audit Log Audit Log ​ Aug 12, 2025 …" at bounding box center [221, 106] width 316 height 212
click at [198, 22] on div "Audit Log" at bounding box center [219, 22] width 299 height 8
click at [226, 21] on div "Audit Log" at bounding box center [219, 22] width 299 height 8
click at [177, 19] on div "Audit Log" at bounding box center [219, 22] width 299 height 8
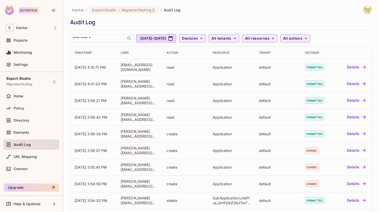
click at [177, 19] on div "Audit Log" at bounding box center [219, 22] width 299 height 8
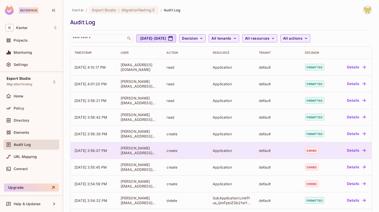
click at [156, 153] on div "[PERSON_NAME][EMAIL_ADDRESS][DOMAIN_NAME]" at bounding box center [140, 151] width 38 height 10
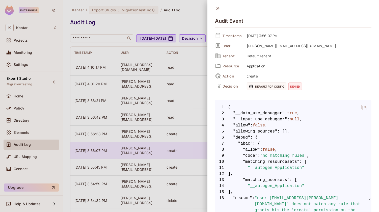
click at [156, 153] on div at bounding box center [189, 106] width 379 height 212
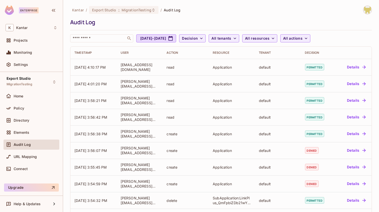
click at [215, 18] on div "Audit Log" at bounding box center [219, 22] width 299 height 8
click at [67, 139] on div "Kantar / Export Studio : MigrationTesting / Audit Log Audit Log ​ Aug 12, 2025 …" at bounding box center [221, 106] width 316 height 212
click at [66, 111] on div "Kantar / Export Studio : MigrationTesting / Audit Log Audit Log ​ Aug 12, 2025 …" at bounding box center [221, 106] width 316 height 212
click at [245, 15] on div "Kantar / Export Studio : MigrationTesting / Audit Log Audit Log ​ Aug 12, 2025 …" at bounding box center [221, 24] width 302 height 37
click at [42, 64] on div "Settings" at bounding box center [36, 65] width 44 height 4
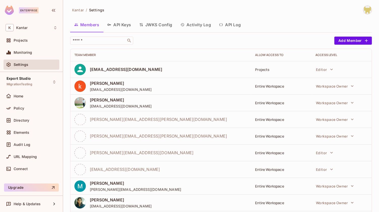
click at [232, 27] on button "API Log" at bounding box center [230, 24] width 30 height 13
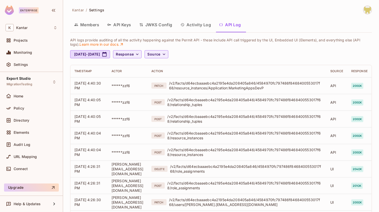
click at [294, 68] on th "Action" at bounding box center [236, 71] width 179 height 12
click at [259, 73] on th "Action" at bounding box center [236, 71] width 179 height 12
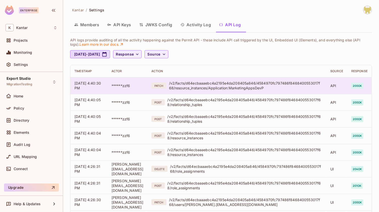
click at [253, 84] on div "/v2/facts/d64ecbaaaebc4a2195e4da208405a846/4584970fc797486f8468400553017f68/res…" at bounding box center [246, 86] width 154 height 10
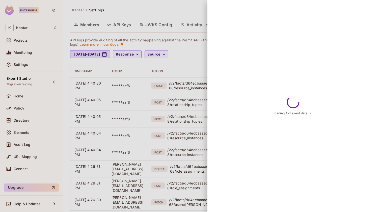
click at [178, 114] on div at bounding box center [189, 106] width 379 height 212
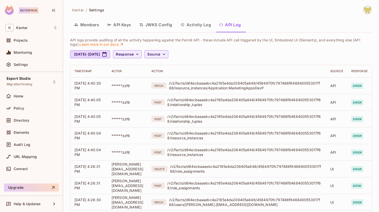
click at [219, 70] on div "Action" at bounding box center [237, 71] width 171 height 4
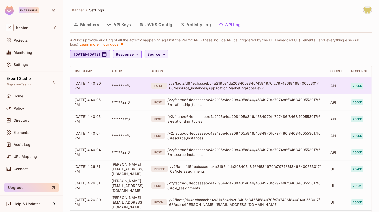
click at [230, 84] on div "/v2/facts/d64ecbaaaebc4a2195e4da208405a846/4584970fc797486f8468400553017f68/res…" at bounding box center [246, 86] width 154 height 10
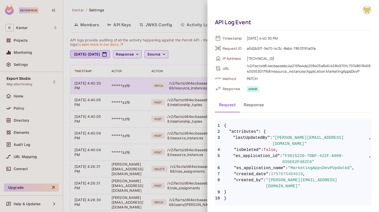
click at [230, 84] on div "API Log Event Timestamp 09/12/2025 4:40:30 PM Request ID a0d2b5f7-9e70-4c3c-8eb…" at bounding box center [189, 106] width 379 height 212
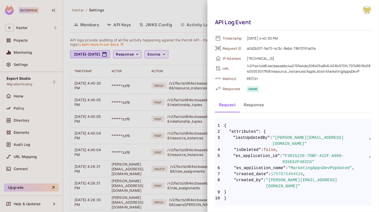
click at [188, 107] on div at bounding box center [189, 106] width 379 height 212
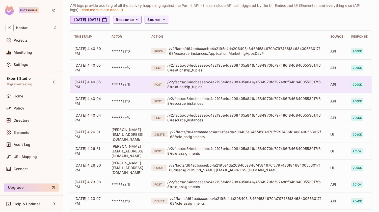
scroll to position [143, 0]
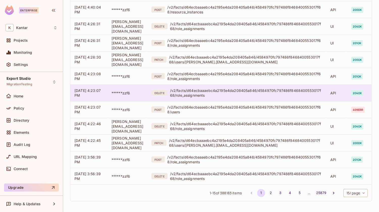
click at [243, 98] on td "DELETE /v2/facts/d64ecbaaaebc4a2195e4da208405a846/4584970fc797486f8468400553017…" at bounding box center [236, 93] width 179 height 17
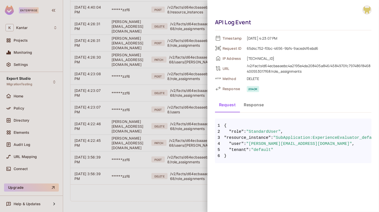
click at [169, 117] on div at bounding box center [189, 106] width 379 height 212
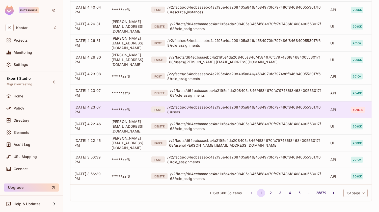
click at [202, 108] on div "/v2/facts/d64ecbaaaebc4a2195e4da208405a846/4584970fc797486f8468400553017f68/use…" at bounding box center [244, 110] width 155 height 10
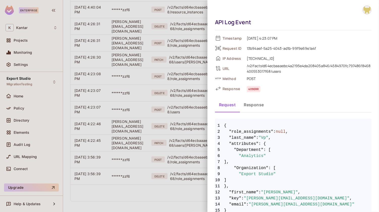
click at [172, 111] on div at bounding box center [189, 106] width 379 height 212
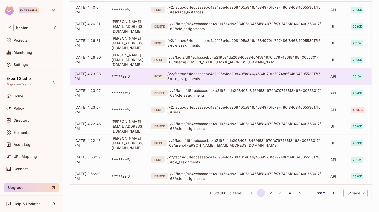
click at [231, 73] on div "/v2/facts/d64ecbaaaebc4a2195e4da208405a846/4584970fc797486f8468400553017f68/rol…" at bounding box center [244, 76] width 155 height 10
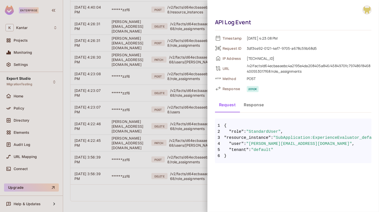
click at [195, 120] on div at bounding box center [189, 106] width 379 height 212
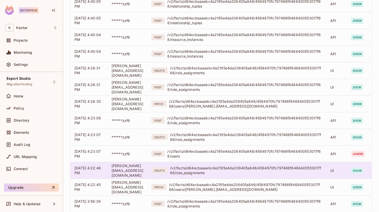
scroll to position [102, 0]
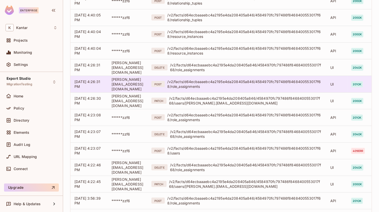
click at [212, 88] on div "/v2/facts/d64ecbaaaebc4a2195e4da208405a846/4584970fc797486f8468400553017f68/rol…" at bounding box center [244, 84] width 155 height 10
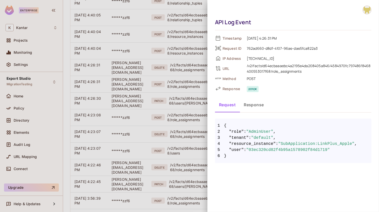
click at [187, 89] on div at bounding box center [189, 106] width 379 height 212
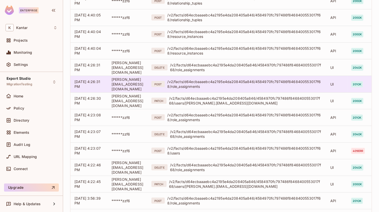
click at [190, 89] on td "POST /v2/facts/d64ecbaaaebc4a2195e4da208405a846/4584970fc797486f8468400553017f6…" at bounding box center [236, 84] width 179 height 17
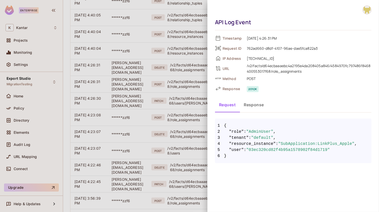
click at [183, 137] on div at bounding box center [189, 106] width 379 height 212
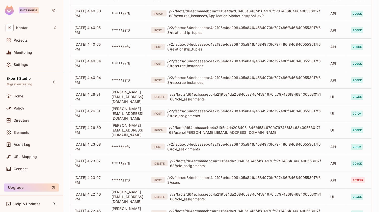
scroll to position [0, 0]
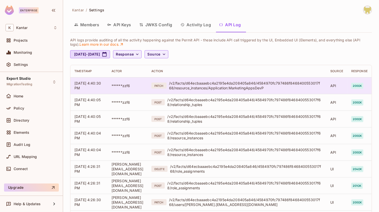
click at [228, 84] on div "/v2/facts/d64ecbaaaebc4a2195e4da208405a846/4584970fc797486f8468400553017f68/res…" at bounding box center [246, 86] width 154 height 10
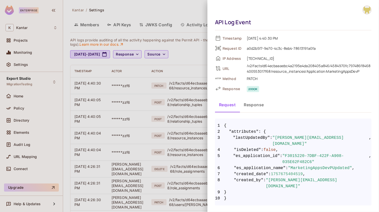
click at [191, 112] on div at bounding box center [189, 106] width 379 height 212
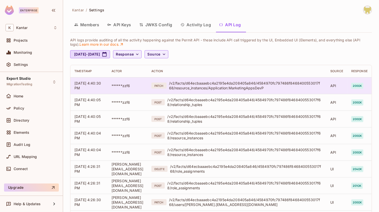
click at [225, 85] on div "/v2/facts/d64ecbaaaebc4a2195e4da208405a846/4584970fc797486f8468400553017f68/res…" at bounding box center [246, 86] width 154 height 10
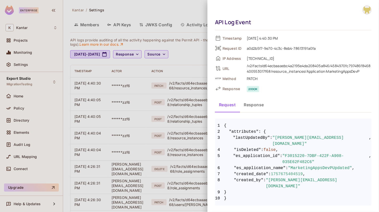
click at [250, 106] on button "Response" at bounding box center [254, 104] width 28 height 13
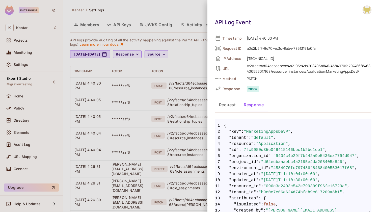
click at [230, 105] on button "Request" at bounding box center [227, 104] width 25 height 13
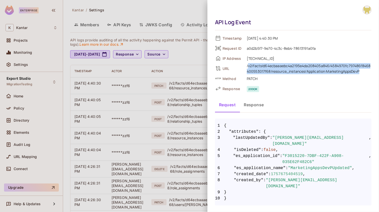
drag, startPoint x: 249, startPoint y: 67, endPoint x: 366, endPoint y: 73, distance: 117.1
click at [366, 73] on div "/v2/facts/d64ecbaaaebc4a2195e4da208405a846/4584970fc797486f8468400553017f68/res…" at bounding box center [309, 68] width 125 height 11
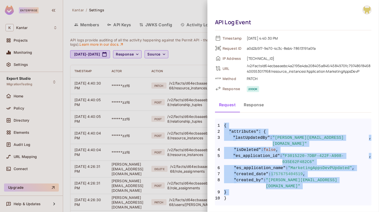
drag, startPoint x: 229, startPoint y: 187, endPoint x: 218, endPoint y: 118, distance: 70.2
click at [218, 118] on div "Timestamp 09/12/2025 4:40:30 PM Request ID a0d2b5f7-9e70-4c3c-8eb4-78613191a0fa…" at bounding box center [293, 119] width 157 height 171
click at [247, 133] on span ""attributes"" at bounding box center [244, 132] width 30 height 6
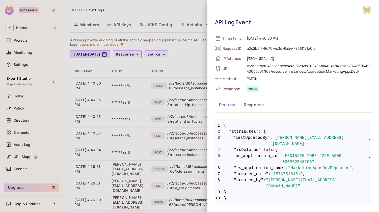
click at [252, 104] on button "Response" at bounding box center [254, 104] width 28 height 13
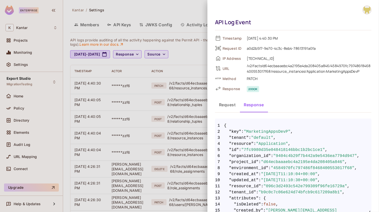
click at [218, 110] on button "Request" at bounding box center [227, 104] width 25 height 13
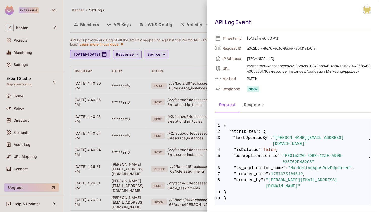
click at [259, 104] on button "Response" at bounding box center [254, 104] width 28 height 13
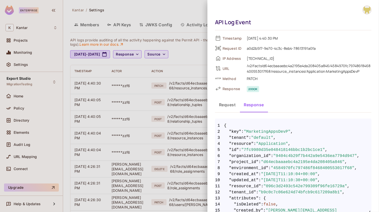
click at [269, 103] on div "Request Response" at bounding box center [293, 104] width 157 height 13
click at [231, 106] on button "Request" at bounding box center [227, 104] width 25 height 13
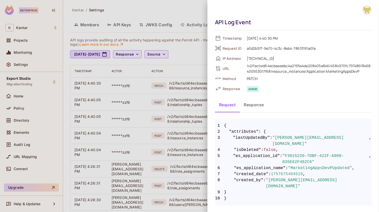
click at [244, 104] on button "Response" at bounding box center [254, 104] width 28 height 13
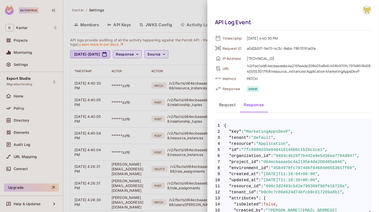
click at [267, 98] on button "Response" at bounding box center [254, 104] width 28 height 13
click at [229, 108] on button "Request" at bounding box center [227, 104] width 25 height 13
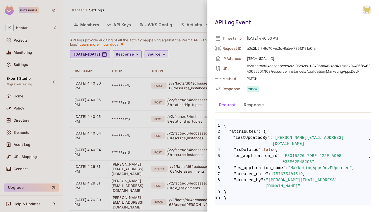
click at [195, 156] on div at bounding box center [189, 106] width 379 height 212
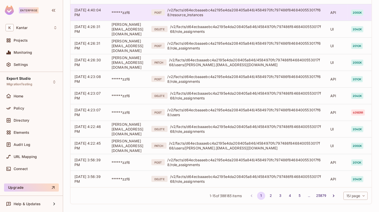
scroll to position [143, 0]
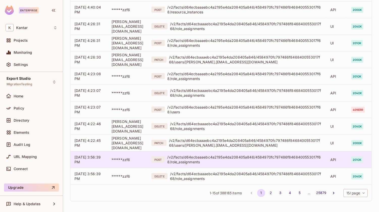
click at [216, 161] on div "/v2/facts/d64ecbaaaebc4a2195e4da208405a846/4584970fc797486f8468400553017f68/rol…" at bounding box center [244, 160] width 155 height 10
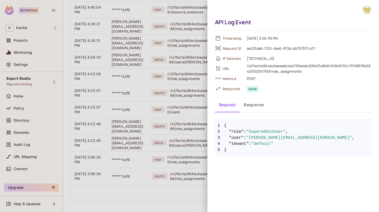
click at [165, 152] on div at bounding box center [189, 106] width 379 height 212
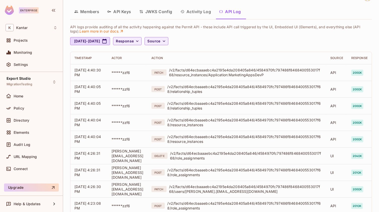
scroll to position [0, 0]
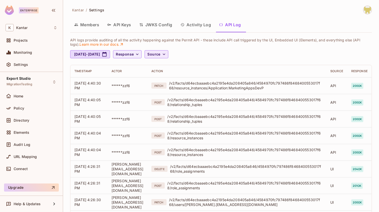
click at [160, 53] on span "Source" at bounding box center [153, 54] width 13 height 6
click at [220, 54] on div at bounding box center [189, 106] width 379 height 212
click at [140, 55] on icon "button" at bounding box center [137, 54] width 5 height 5
click at [222, 59] on div at bounding box center [189, 106] width 379 height 212
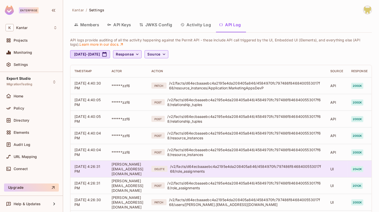
scroll to position [143, 0]
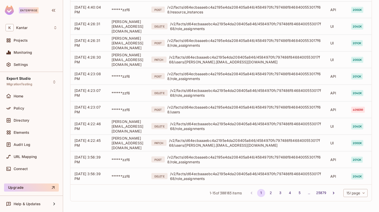
click at [353, 194] on body "Enterprise K Kantar Projects Monitoring Settings Export Studio MigrationTesting…" at bounding box center [189, 106] width 379 height 212
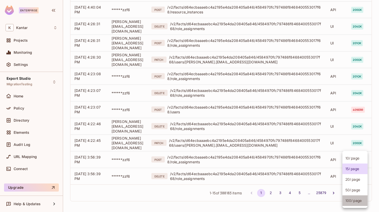
click at [353, 196] on li "100 / page" at bounding box center [355, 200] width 25 height 11
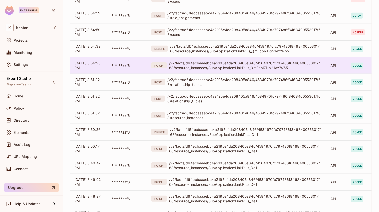
scroll to position [435, 0]
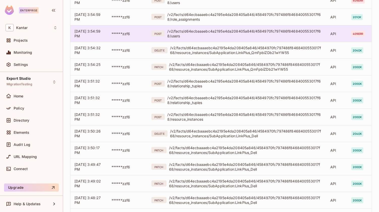
click at [234, 32] on div "/v2/facts/d64ecbaaaebc4a2195e4da208405a846/4584970fc797486f8468400553017f68/use…" at bounding box center [244, 34] width 155 height 10
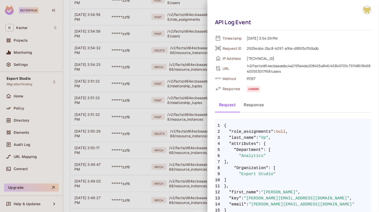
scroll to position [10, 0]
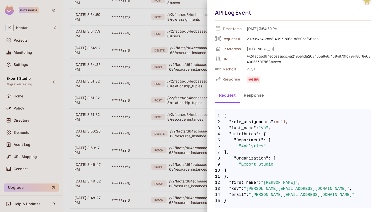
click at [251, 93] on button "Response" at bounding box center [254, 95] width 28 height 13
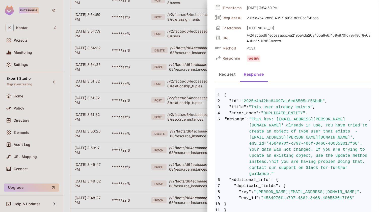
scroll to position [46, 0]
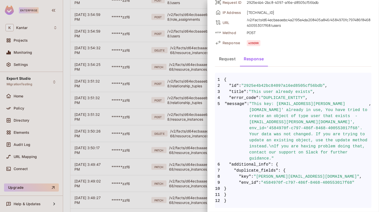
click at [170, 148] on div at bounding box center [189, 106] width 379 height 212
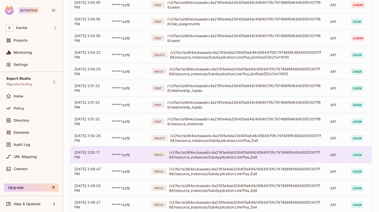
scroll to position [429, 0]
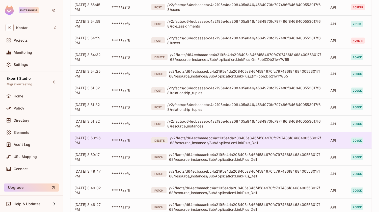
click at [253, 136] on div "/v2/facts/d64ecbaaaebc4a2195e4da208405a846/4584970fc797486f8468400553017f68/res…" at bounding box center [246, 141] width 152 height 10
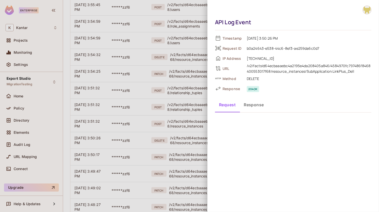
click at [252, 106] on button "Response" at bounding box center [254, 104] width 28 height 13
click at [229, 106] on button "Request" at bounding box center [227, 104] width 25 height 13
click at [169, 149] on div at bounding box center [189, 106] width 379 height 212
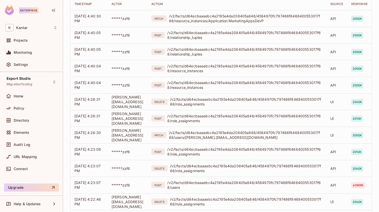
scroll to position [0, 0]
